Goal: Entertainment & Leisure: Consume media (video, audio)

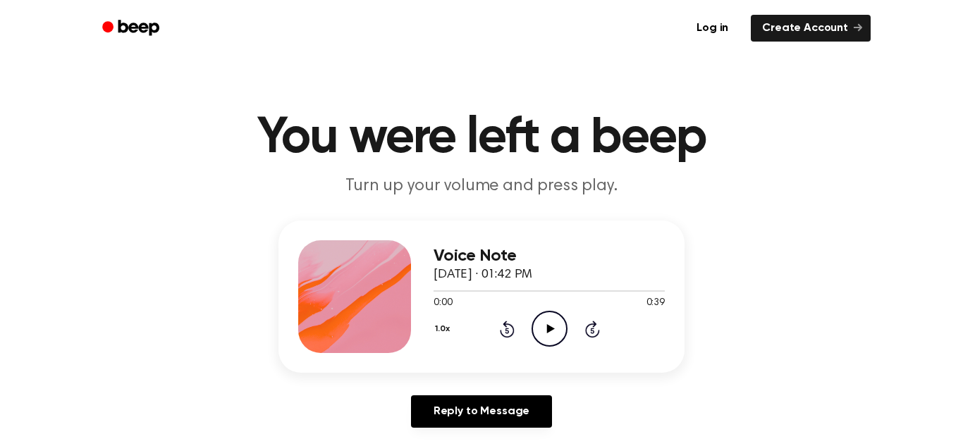
click at [540, 333] on icon "Play Audio" at bounding box center [549, 329] width 36 height 36
click at [474, 340] on div "1.0x Rewind 5 seconds Pause Audio Skip 5 seconds" at bounding box center [548, 329] width 231 height 36
click at [510, 324] on icon at bounding box center [507, 329] width 15 height 17
click at [509, 323] on icon at bounding box center [507, 329] width 15 height 17
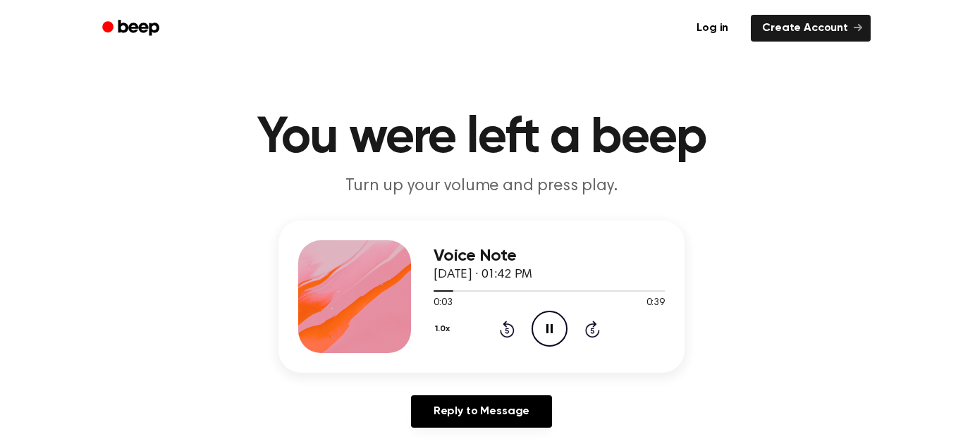
click at [509, 323] on icon at bounding box center [507, 329] width 15 height 17
